Goal: Information Seeking & Learning: Find specific fact

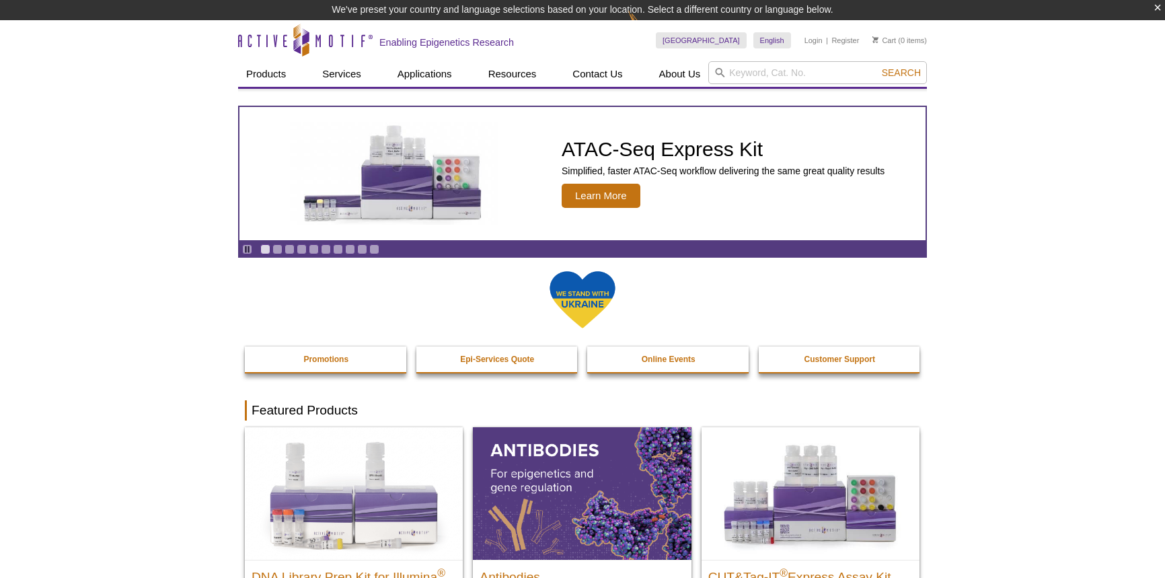
click at [760, 73] on input "search" at bounding box center [817, 72] width 219 height 23
type input "HDAC2"
click at [904, 71] on span "Search" at bounding box center [900, 72] width 39 height 11
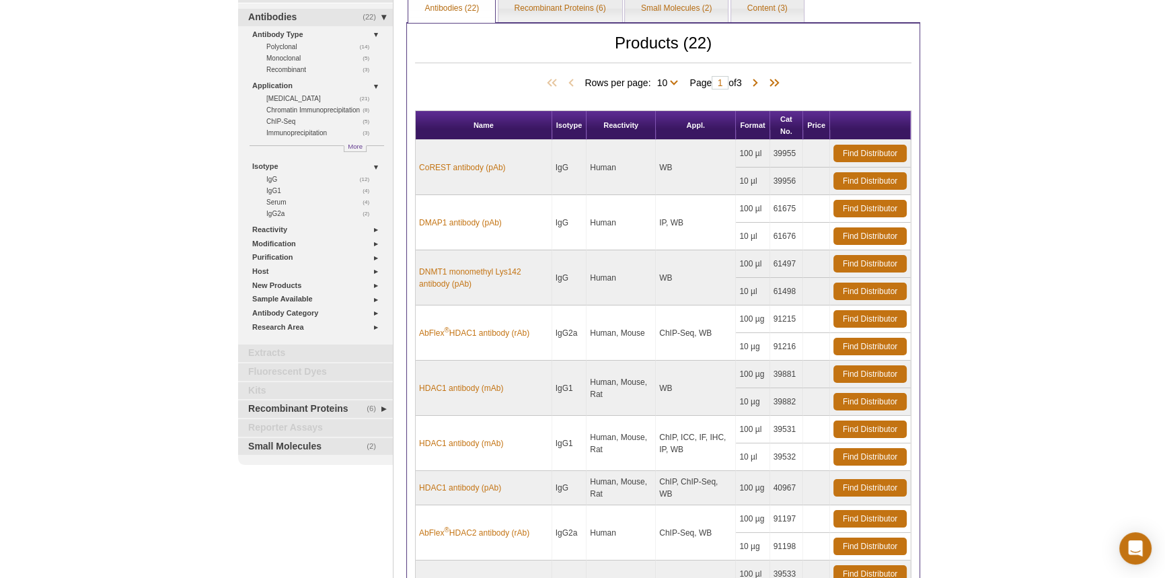
scroll to position [70, 0]
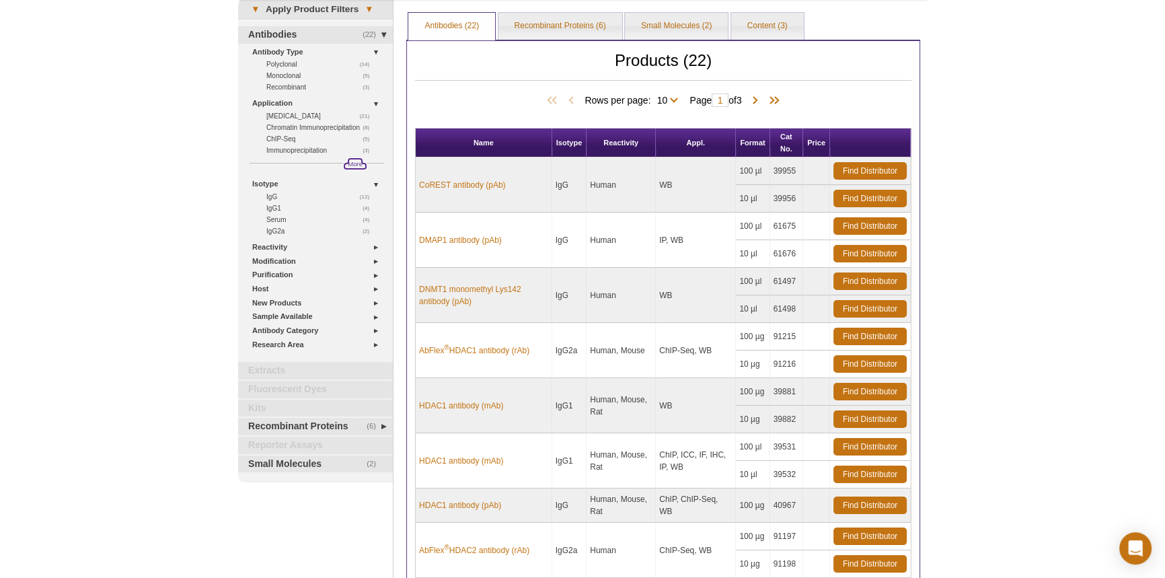
click at [352, 161] on span "More" at bounding box center [355, 163] width 15 height 11
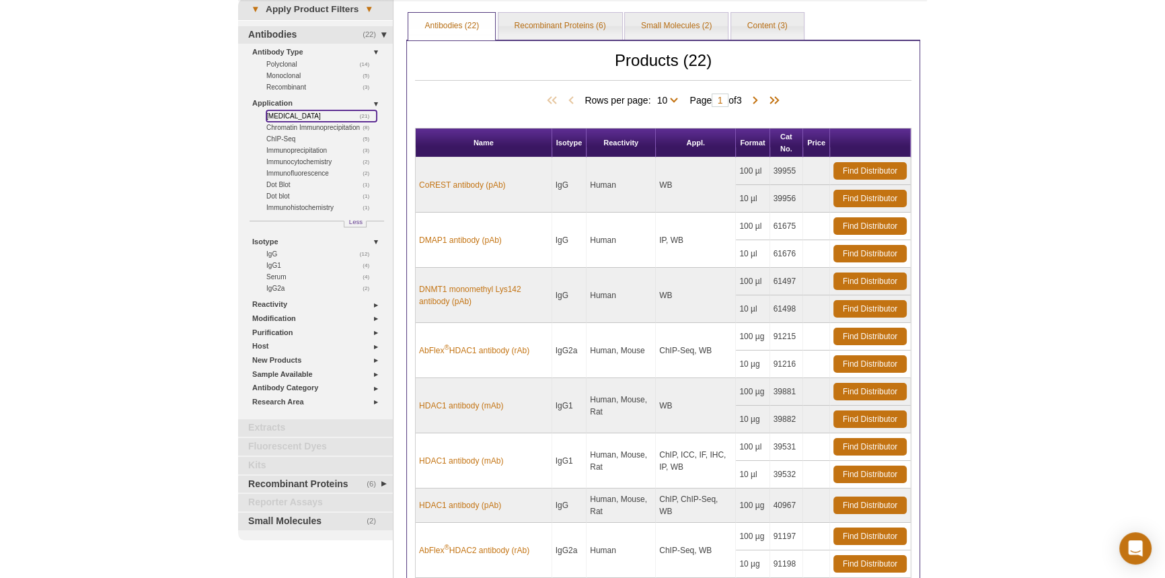
click at [282, 111] on link "(21) Western blot" at bounding box center [321, 115] width 110 height 11
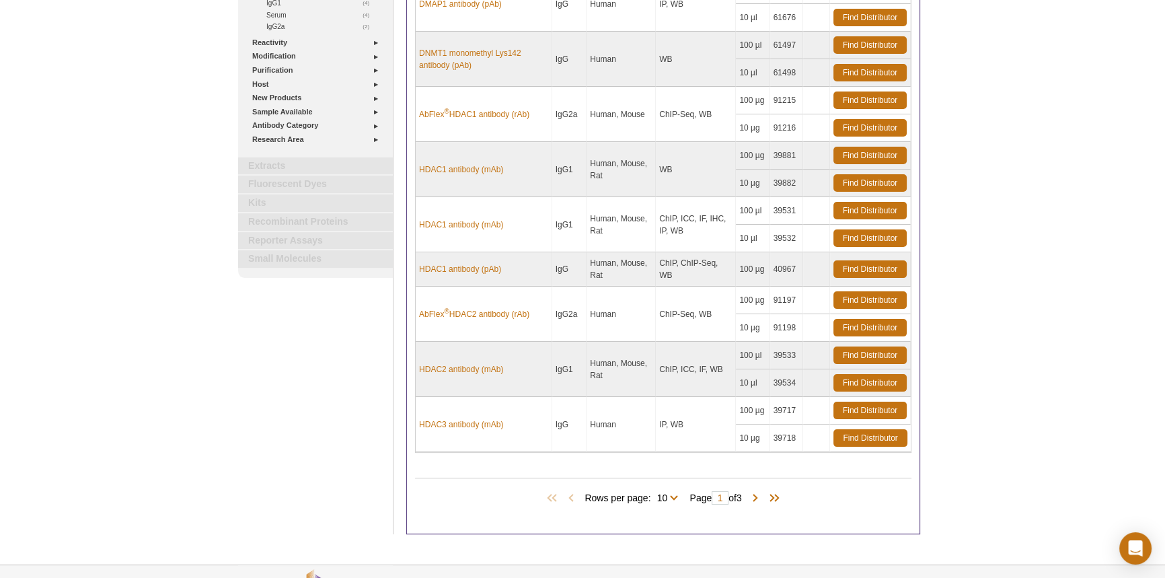
scroll to position [303, 0]
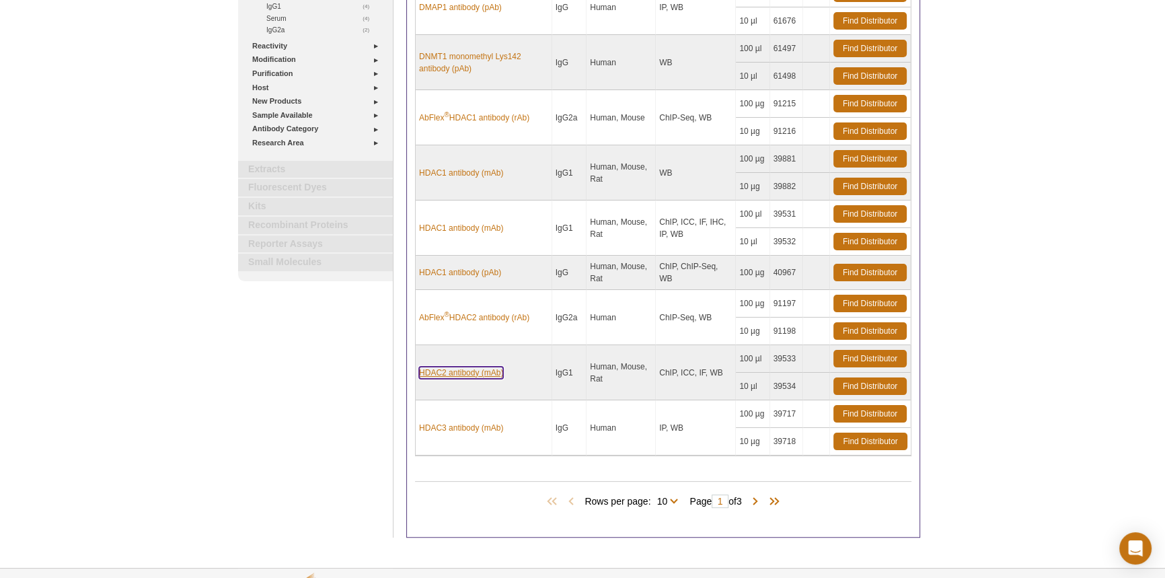
click at [455, 366] on link "HDAC2 antibody (mAb)" at bounding box center [461, 372] width 84 height 12
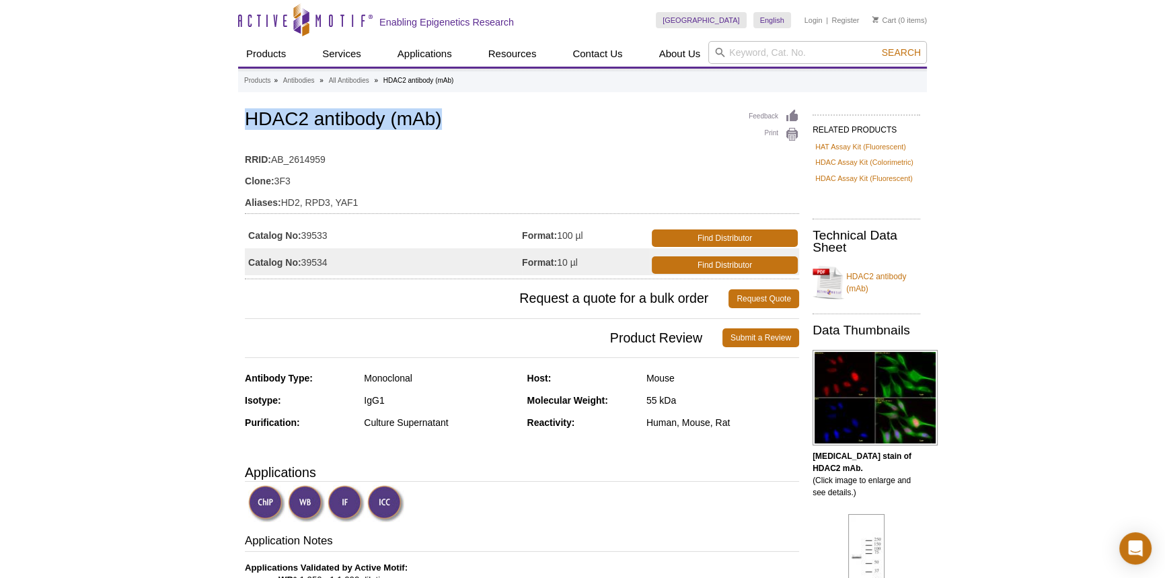
drag, startPoint x: 245, startPoint y: 114, endPoint x: 455, endPoint y: 121, distance: 210.6
click at [455, 121] on h1 "HDAC2 antibody (mAb)" at bounding box center [522, 120] width 554 height 23
copy h1 "HDAC2 antibody (mAb)"
drag, startPoint x: 336, startPoint y: 231, endPoint x: 249, endPoint y: 234, distance: 86.8
click at [249, 234] on td "Catalog No: 39533" at bounding box center [383, 234] width 277 height 27
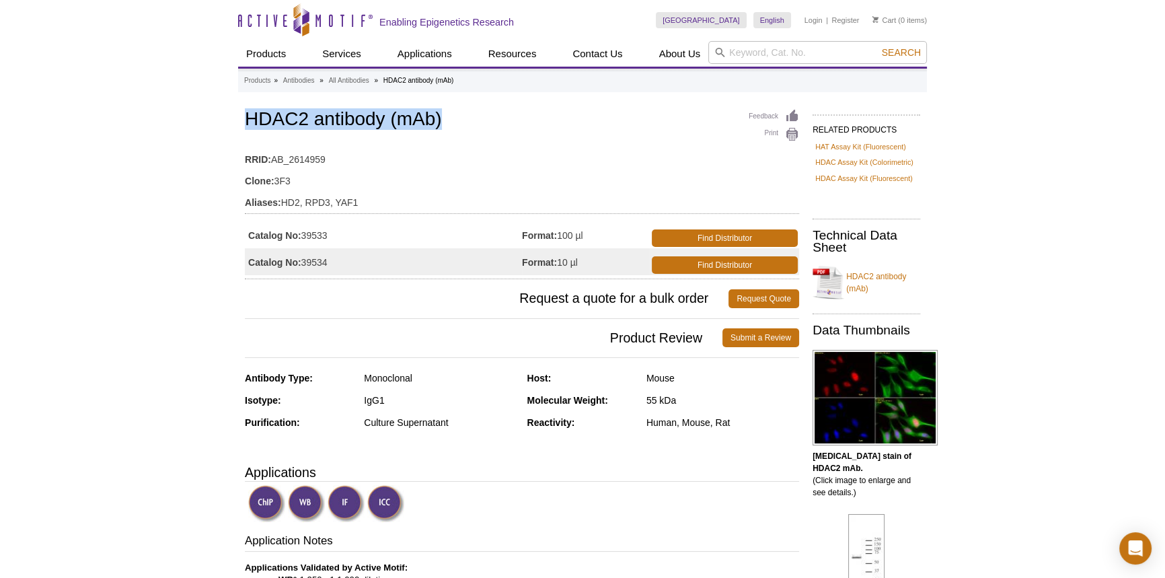
copy td "Catalog No: 39533"
drag, startPoint x: 333, startPoint y: 258, endPoint x: 304, endPoint y: 262, distance: 29.3
click at [304, 262] on td "Catalog No: 39534" at bounding box center [383, 261] width 277 height 27
copy td "39534"
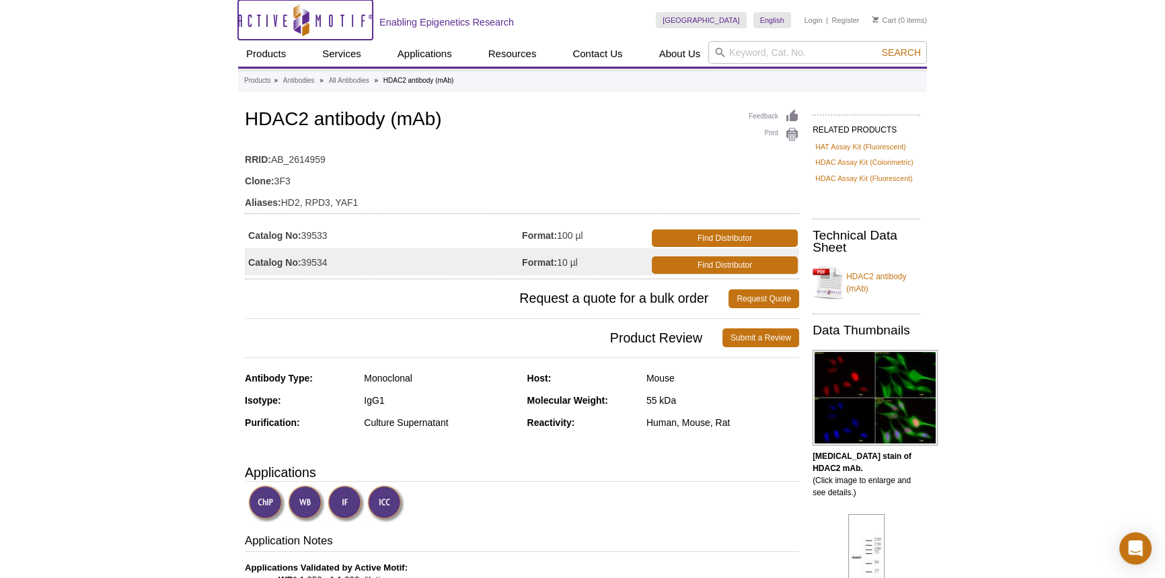
drag, startPoint x: 342, startPoint y: 120, endPoint x: 361, endPoint y: 15, distance: 106.7
drag, startPoint x: 248, startPoint y: 377, endPoint x: 366, endPoint y: 374, distance: 117.7
click at [366, 374] on div "Antibody Type: Monoclonal" at bounding box center [381, 383] width 272 height 22
click at [366, 375] on div "Monoclonal" at bounding box center [440, 378] width 153 height 12
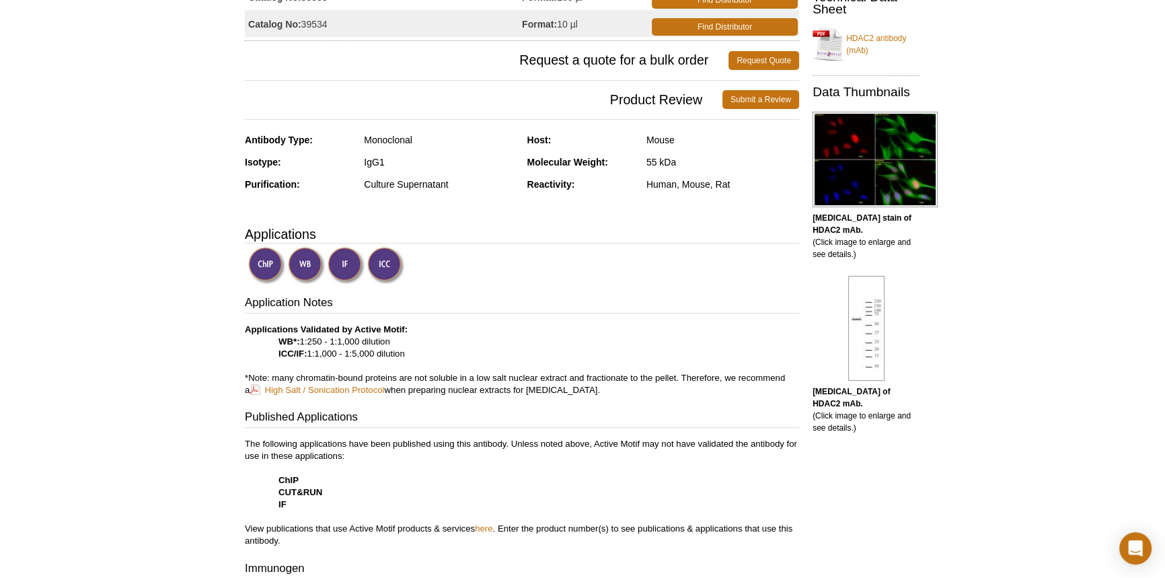
scroll to position [261, 0]
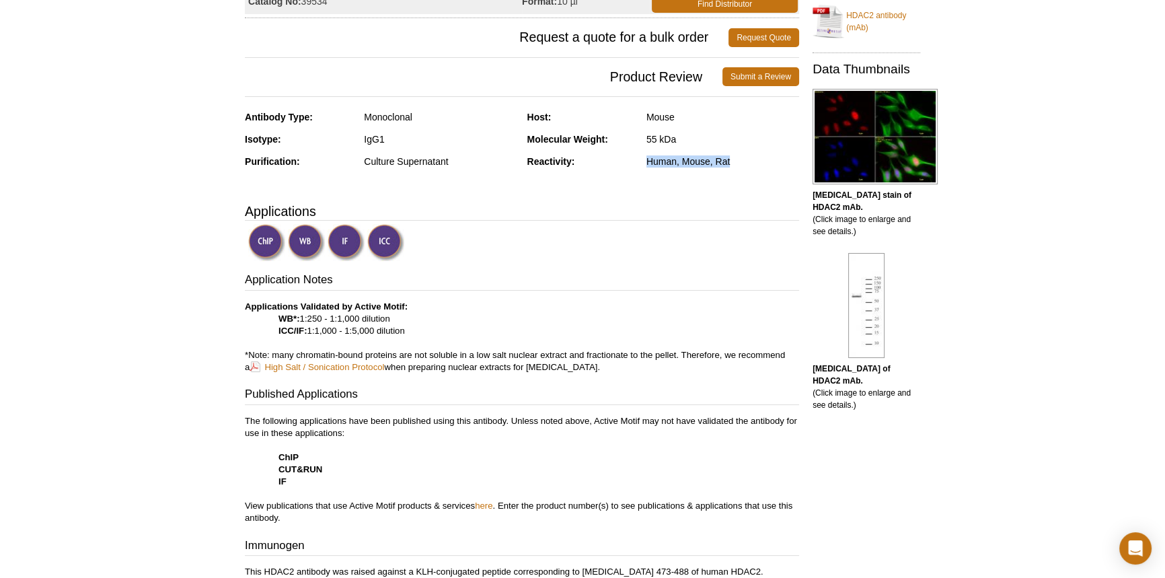
drag, startPoint x: 647, startPoint y: 159, endPoint x: 730, endPoint y: 159, distance: 82.7
click at [730, 159] on div "Human, Mouse, Rat" at bounding box center [722, 161] width 153 height 12
copy div "Human, Mouse, Rat"
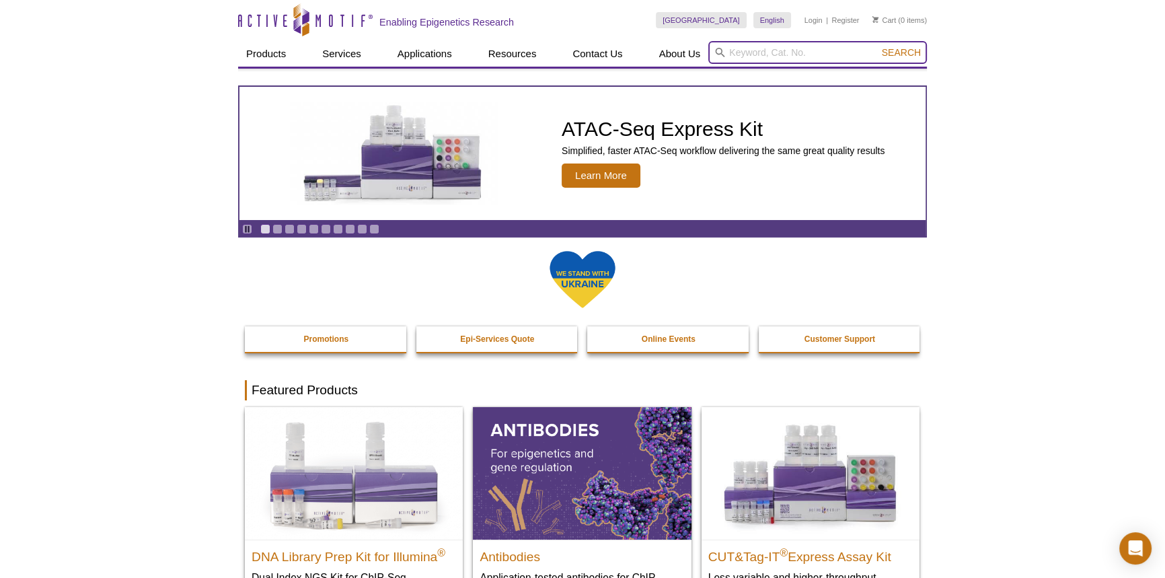
click at [740, 53] on input "search" at bounding box center [817, 52] width 219 height 23
paste input "PI 3-Kinase"
type input "PI 3-Kinase"
click at [909, 48] on span "Search" at bounding box center [900, 52] width 39 height 11
